Goal: Transaction & Acquisition: Purchase product/service

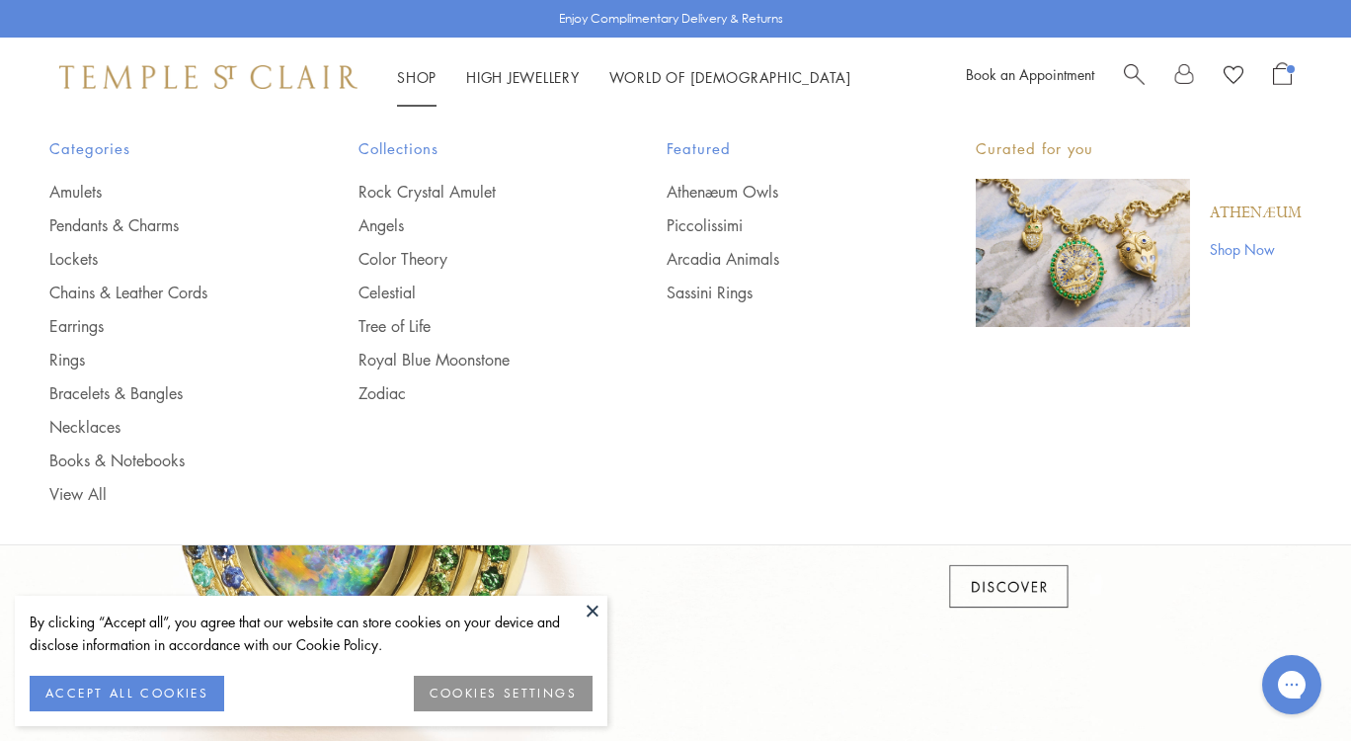
click at [1131, 66] on span "Search" at bounding box center [1134, 72] width 21 height 21
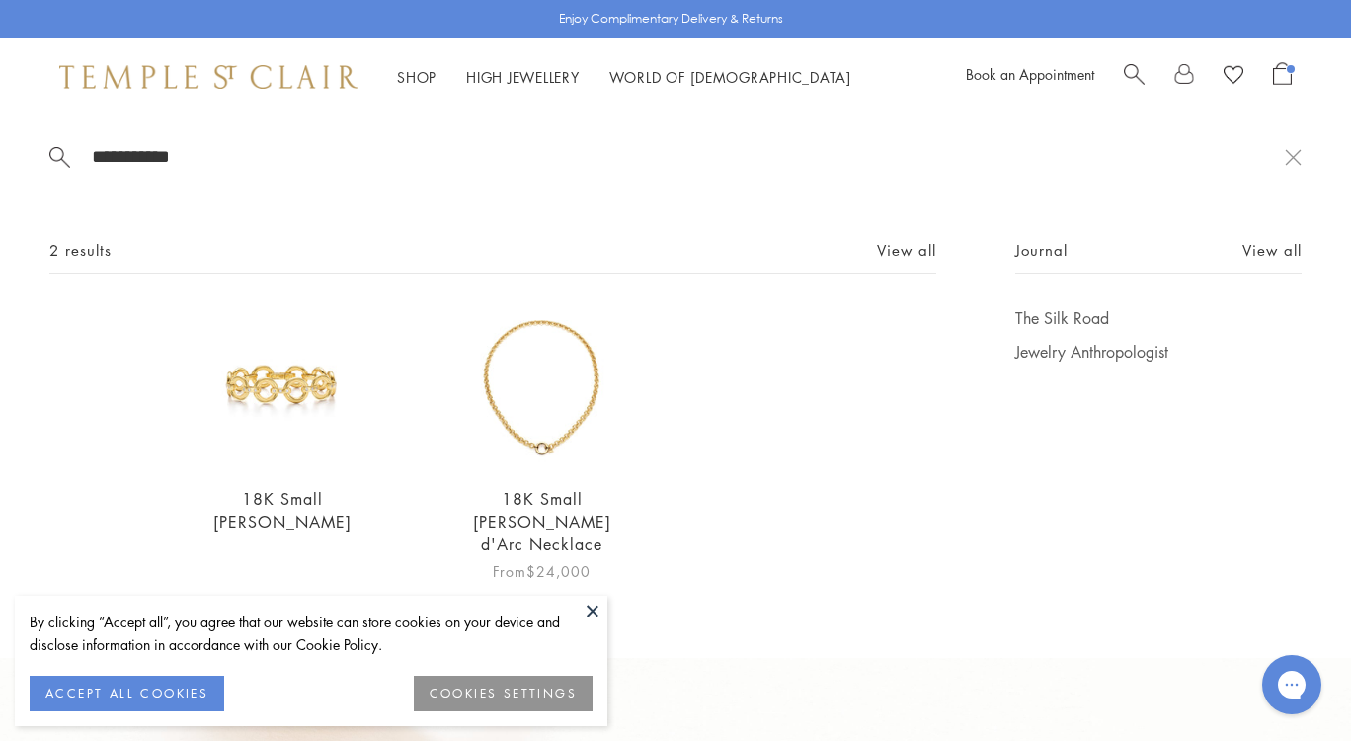
type input "**********"
click at [577, 498] on link "18K Small [PERSON_NAME] d'Arc Necklace" at bounding box center [542, 521] width 138 height 67
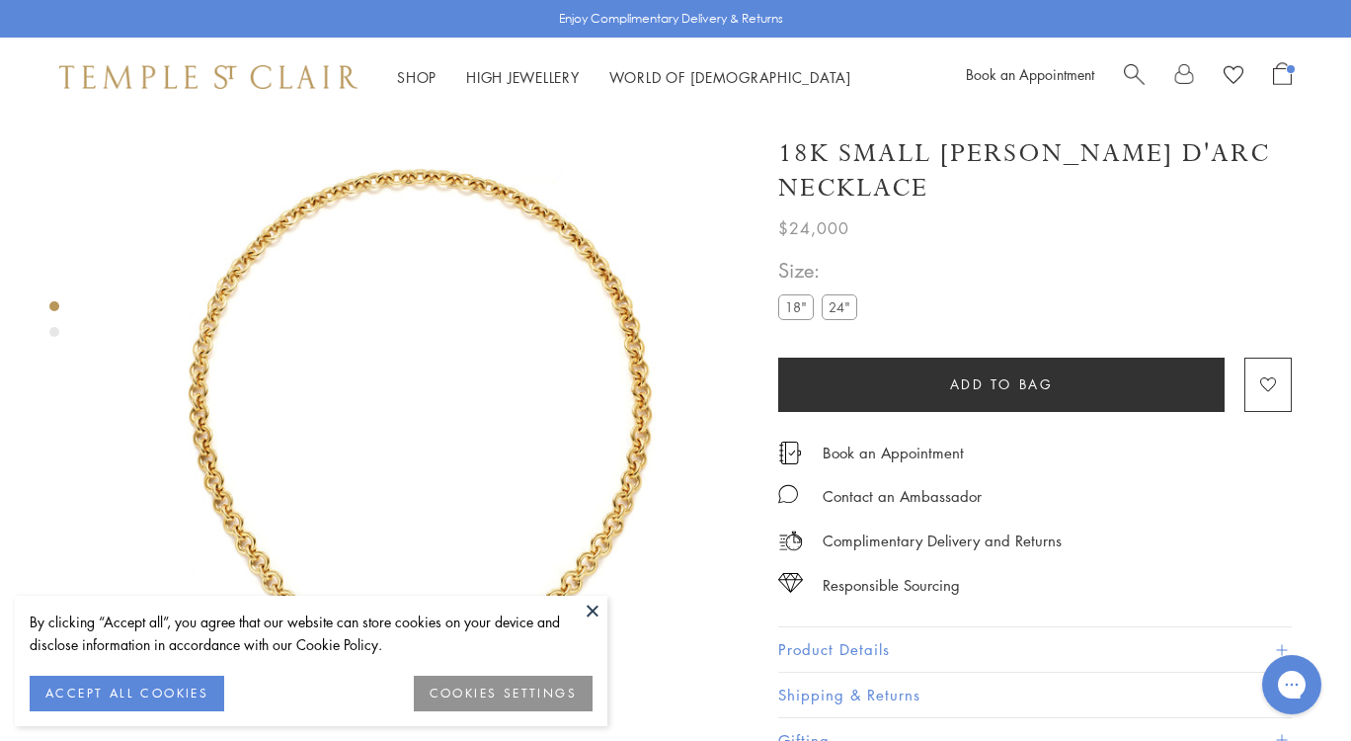
click at [918, 170] on h1 "18K Small [PERSON_NAME] d'Arc Necklace" at bounding box center [1035, 170] width 514 height 69
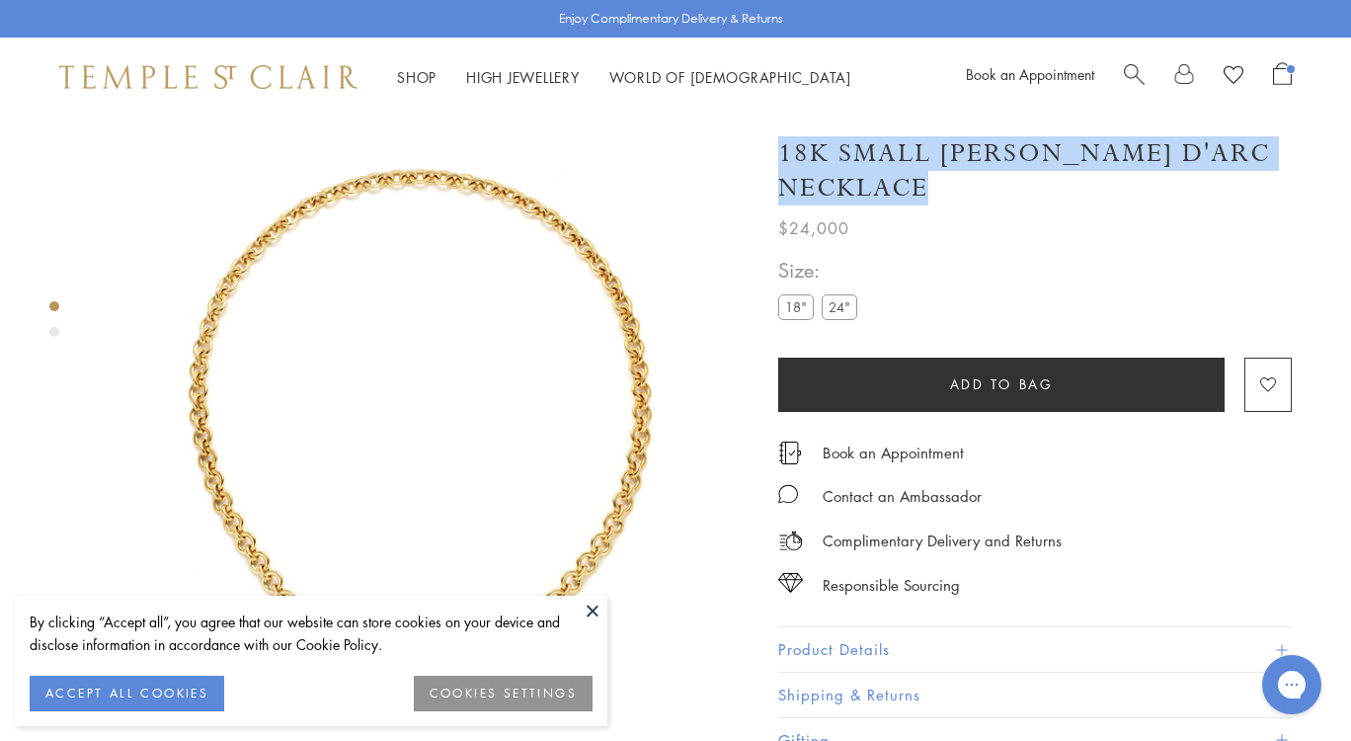
click at [918, 170] on h1 "18K Small [PERSON_NAME] d'Arc Necklace" at bounding box center [1035, 170] width 514 height 69
copy div "18K Small [PERSON_NAME] d'Arc Necklace"
